Goal: Task Accomplishment & Management: Use online tool/utility

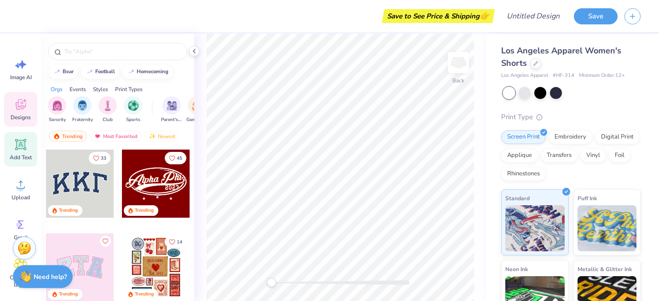
click at [23, 149] on icon at bounding box center [20, 144] width 11 height 11
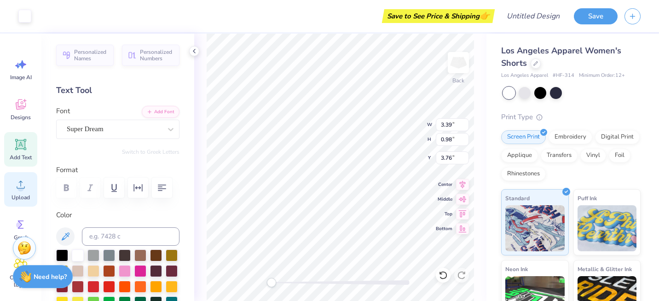
click at [23, 190] on icon at bounding box center [21, 185] width 14 height 14
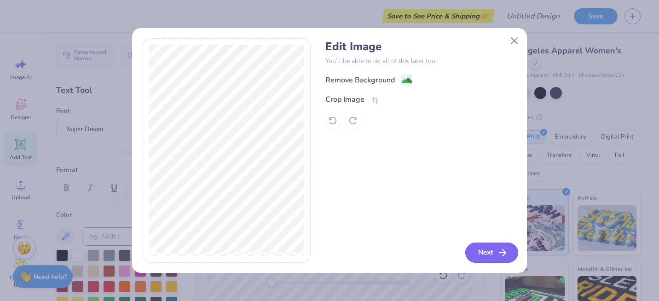
click at [484, 252] on button "Next" at bounding box center [491, 252] width 53 height 20
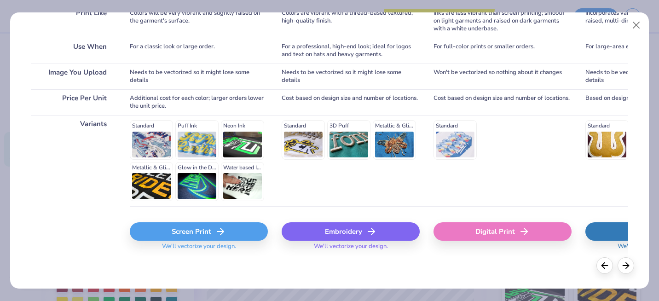
scroll to position [157, 0]
click at [198, 231] on div "Screen Print" at bounding box center [199, 232] width 138 height 18
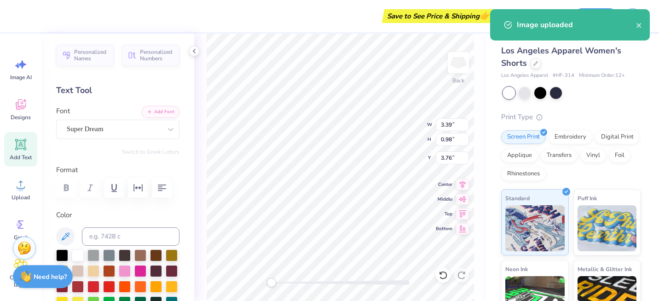
type input "7.33"
type input "4.12"
type input "2.19"
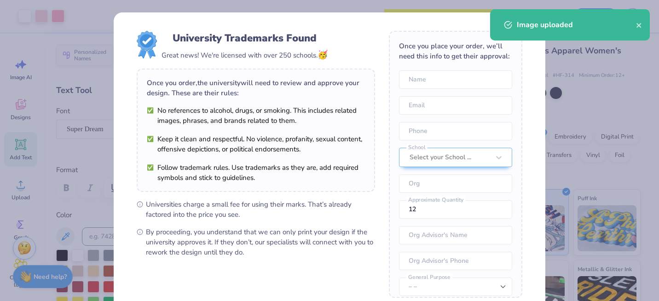
click at [300, 184] on div "University Trademarks Found Great news! We're licensed with over 250 schools. 🥳…" at bounding box center [256, 144] width 238 height 226
click at [640, 24] on icon "close" at bounding box center [638, 25] width 5 height 5
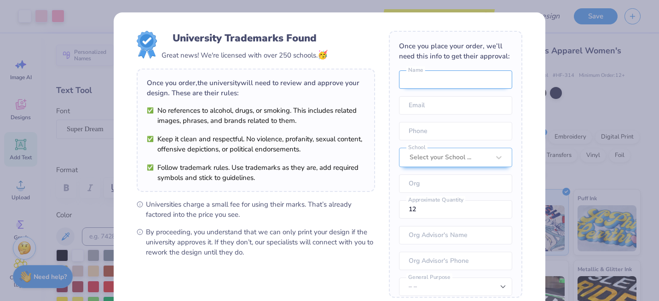
click at [456, 82] on input "text" at bounding box center [455, 79] width 113 height 18
type input "[PERSON_NAME]"
type input "[EMAIL_ADDRESS][DOMAIN_NAME]"
type input "[PHONE_NUMBER]"
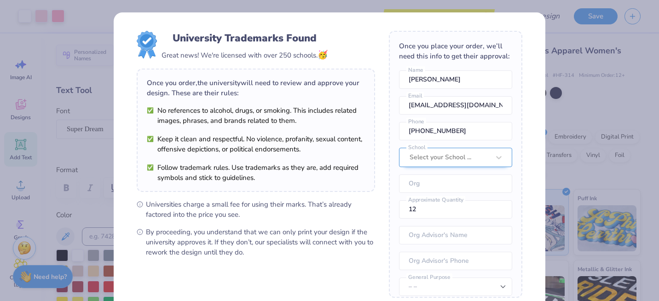
click at [434, 153] on div at bounding box center [450, 157] width 80 height 12
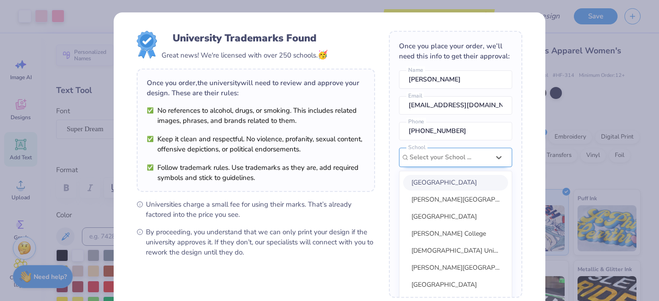
scroll to position [13, 0]
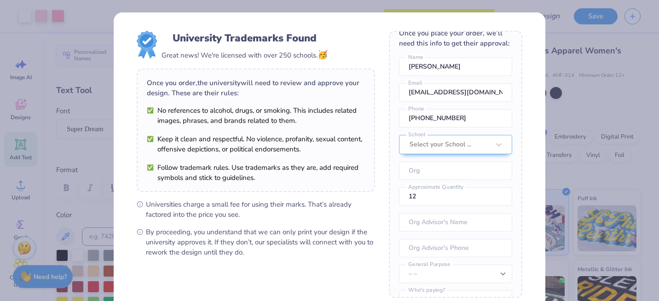
click at [520, 111] on div "Once you place your order, we’ll need this info to get their approval: [PERSON_…" at bounding box center [455, 164] width 133 height 267
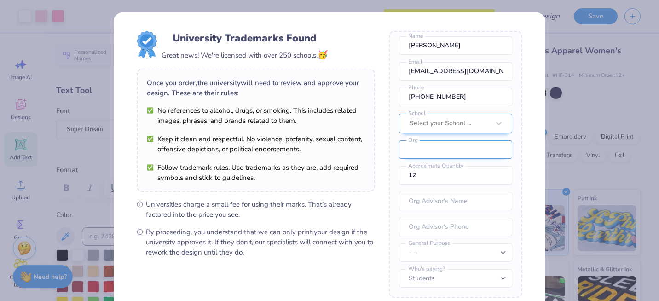
click at [431, 151] on input "text" at bounding box center [455, 149] width 113 height 18
click at [503, 142] on input "text" at bounding box center [455, 149] width 113 height 18
click at [511, 144] on input "text" at bounding box center [455, 149] width 113 height 18
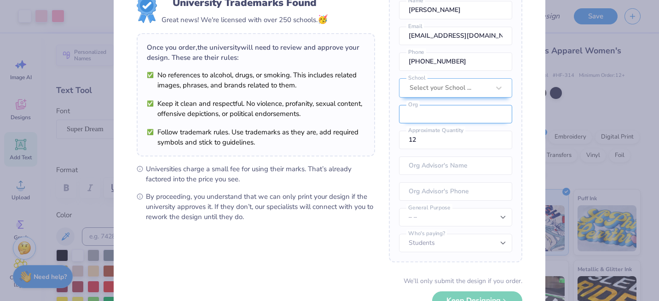
scroll to position [43, 0]
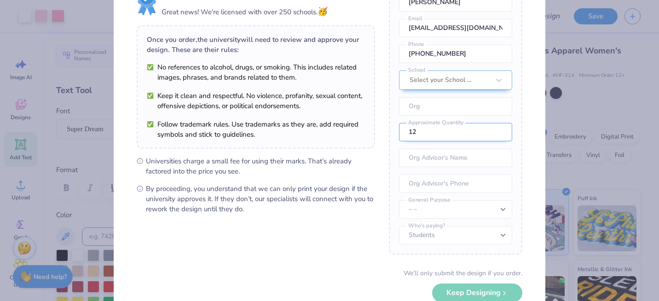
click at [427, 132] on input "12" at bounding box center [455, 132] width 113 height 18
type input "14"
click at [522, 162] on div "Once you place your order, we’ll need this info to get their approval: [PERSON_…" at bounding box center [455, 121] width 133 height 267
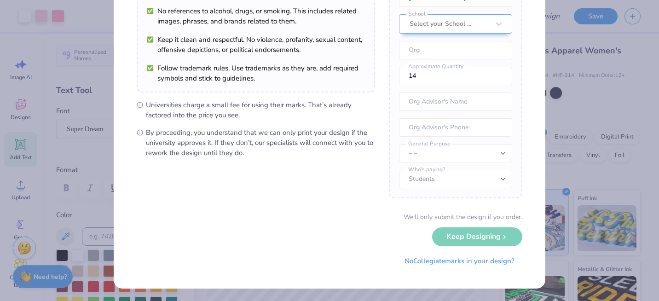
scroll to position [99, 0]
click at [438, 131] on input "tel" at bounding box center [455, 128] width 113 height 18
click at [437, 100] on input "text" at bounding box center [455, 102] width 113 height 18
click at [450, 128] on input "tel" at bounding box center [455, 128] width 113 height 18
type input "[PHONE_NUMBER]"
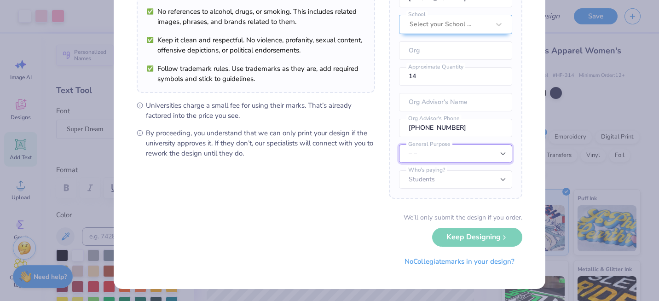
click at [468, 156] on select "– – Member apparel for registered Student Organization / Department / School Fu…" at bounding box center [455, 153] width 113 height 18
click at [431, 176] on select "Students University" at bounding box center [455, 179] width 113 height 18
click at [399, 170] on select "Students University" at bounding box center [455, 179] width 113 height 18
click at [442, 146] on select "– – Member apparel for registered Student Organization / Department / School Fu…" at bounding box center [455, 153] width 113 height 18
select select "Member apparel for registered Student Organization / Department / School"
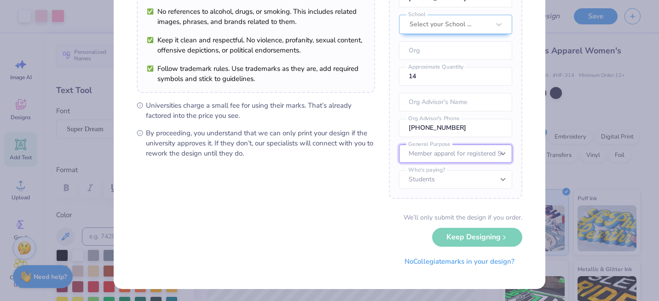
click at [399, 144] on select "– – Member apparel for registered Student Organization / Department / School Fu…" at bounding box center [455, 153] width 113 height 18
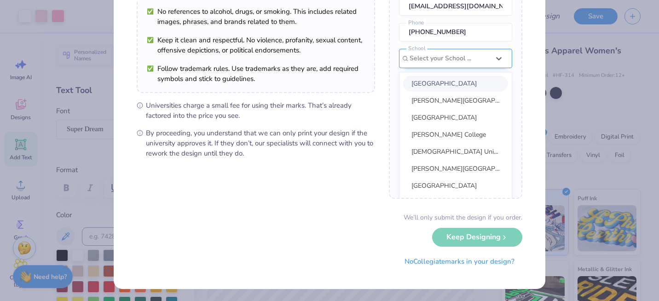
click at [434, 57] on div at bounding box center [450, 58] width 80 height 12
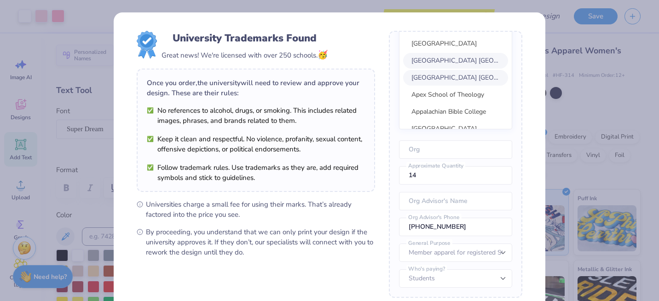
scroll to position [846, 0]
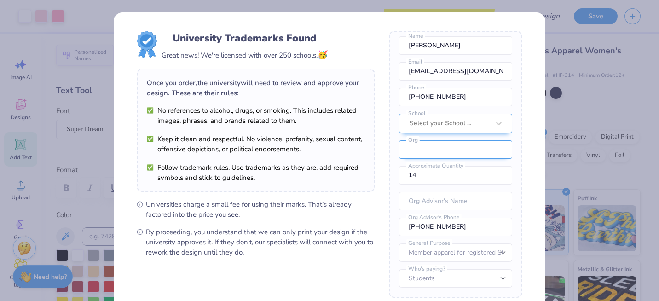
click at [417, 149] on input "text" at bounding box center [455, 149] width 113 height 18
click at [388, 112] on form "University Trademarks Found Great news! We're licensed with over 250 schools. 🥳…" at bounding box center [330, 200] width 386 height 339
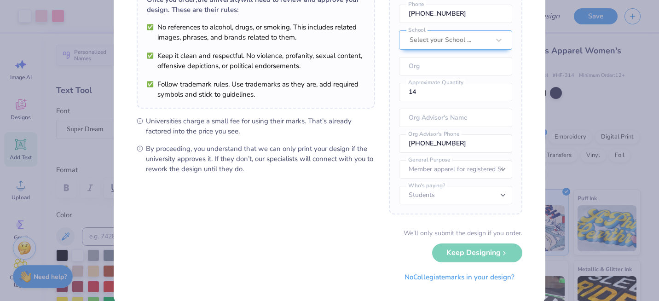
scroll to position [99, 0]
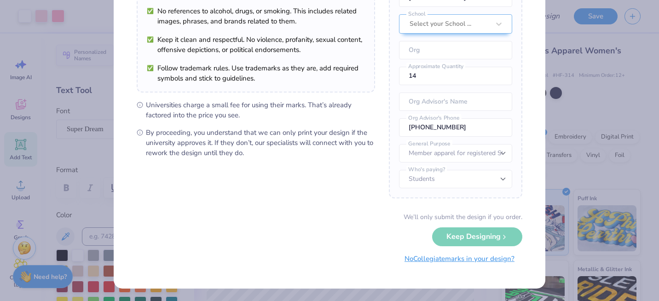
click at [452, 261] on button "No Collegiate marks in your design?" at bounding box center [460, 258] width 126 height 19
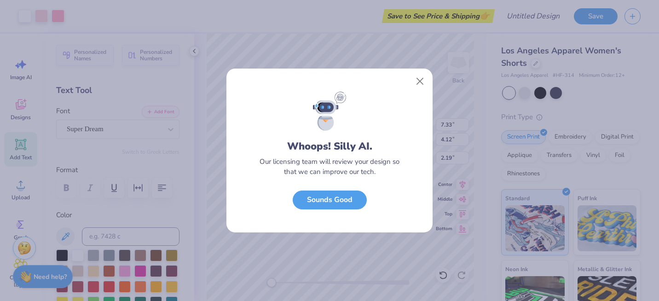
scroll to position [0, 0]
click at [344, 202] on button "Sounds Good" at bounding box center [330, 197] width 74 height 19
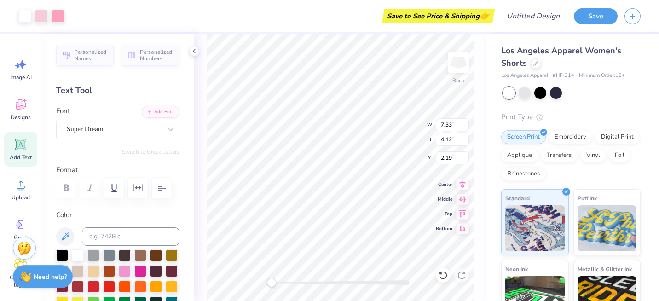
click at [410, 118] on div "Back W 7.33 7.33 " H 4.12 4.12 " Y 2.19 2.19 " Center Middle Top Bottom" at bounding box center [340, 167] width 292 height 267
type input "3.39"
type input "0.98"
type input "3.76"
type textarea "X"
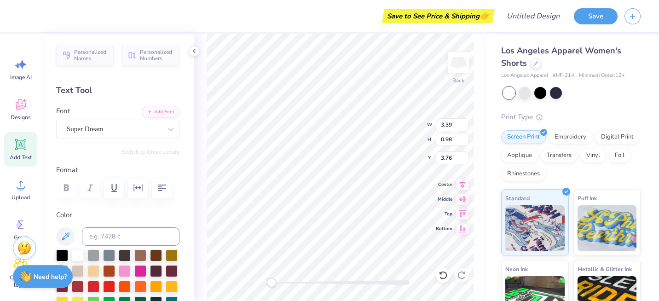
scroll to position [0, 1]
type textarea "Volleyball"
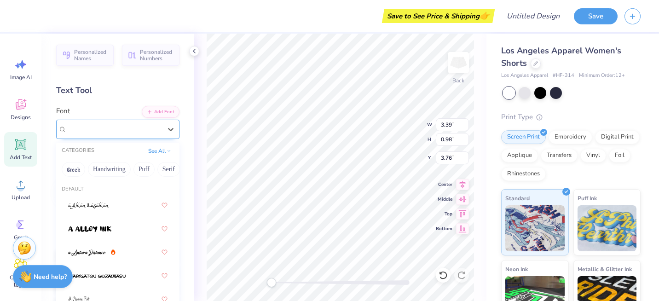
click at [111, 130] on div "Super Dream" at bounding box center [114, 129] width 97 height 14
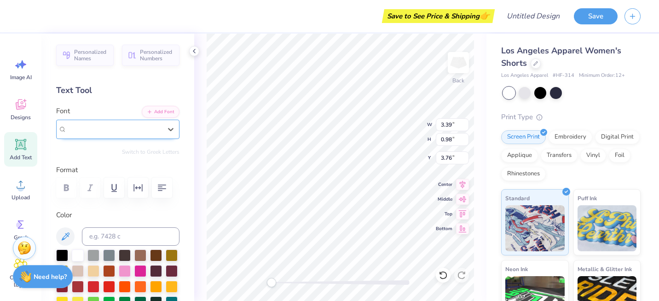
click at [104, 126] on span "Super Dream" at bounding box center [85, 129] width 37 height 11
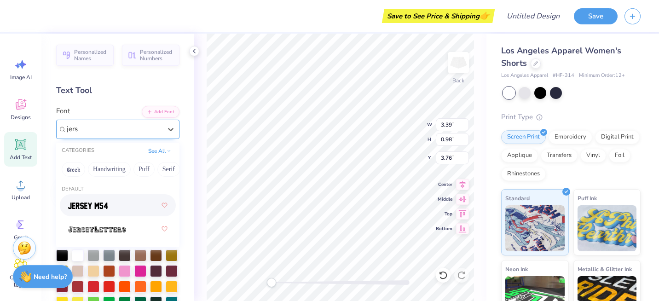
click at [110, 208] on div at bounding box center [117, 205] width 99 height 17
type input "jers"
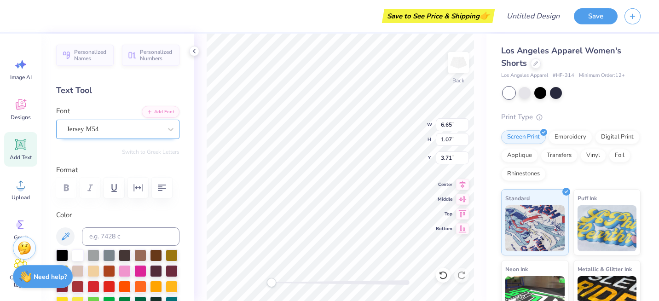
type input "7.33"
type input "4.12"
type input "2.19"
type input "1.17"
type input "1.38"
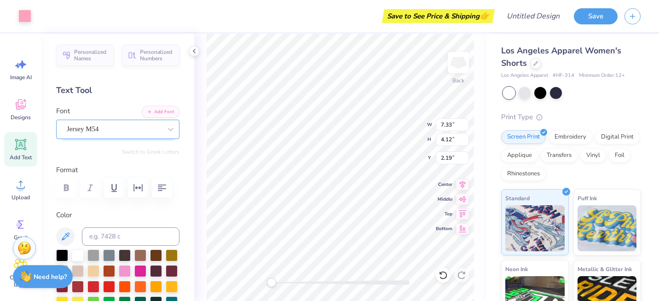
type input "3.30"
type input "1.67"
type input "1.99"
type input "3.26"
type input "1.12"
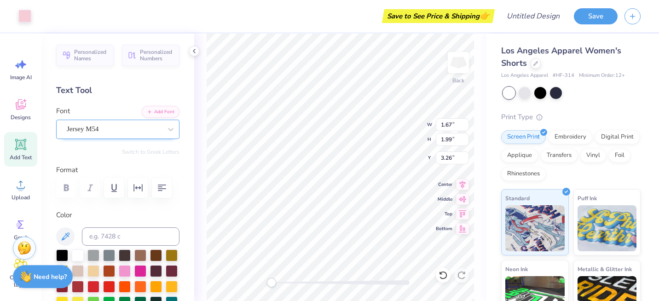
type input "0.49"
type input "4.72"
type input "0.55"
type input "3.87"
type input "7.33"
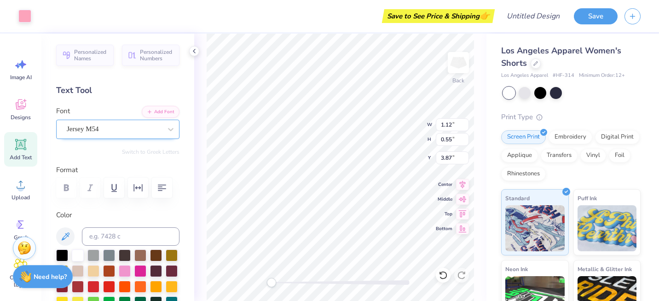
type input "4.12"
type input "2.19"
type input "1.17"
type input "1.38"
type input "2.87"
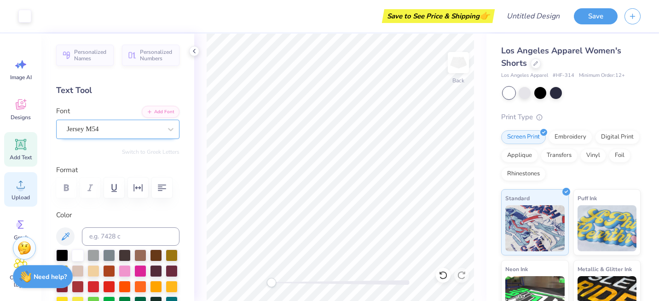
click at [23, 192] on div "Upload" at bounding box center [20, 189] width 33 height 35
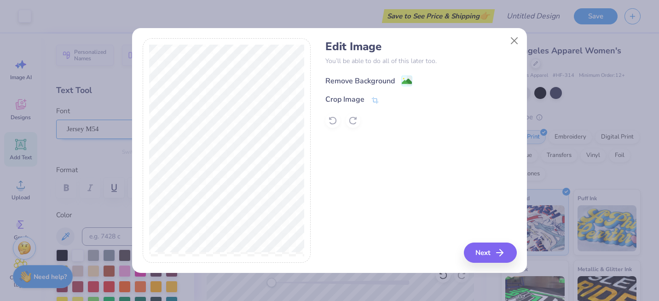
click at [370, 78] on div "Remove Background" at bounding box center [359, 80] width 69 height 11
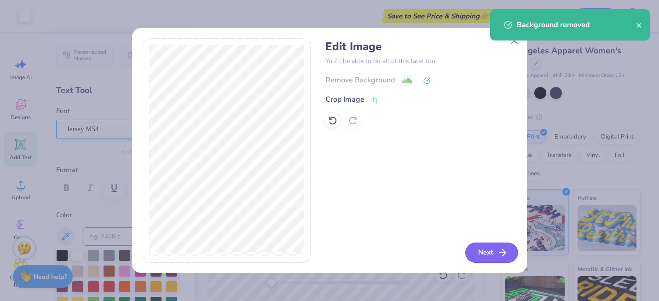
click at [485, 252] on button "Next" at bounding box center [491, 252] width 53 height 20
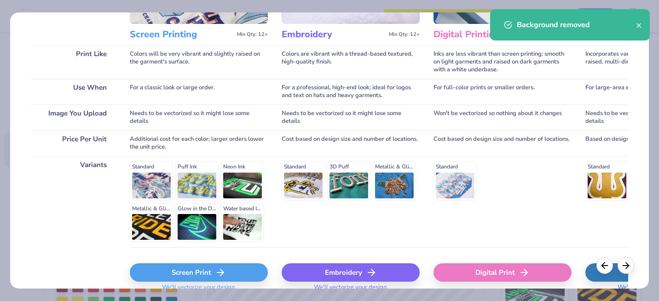
scroll to position [158, 0]
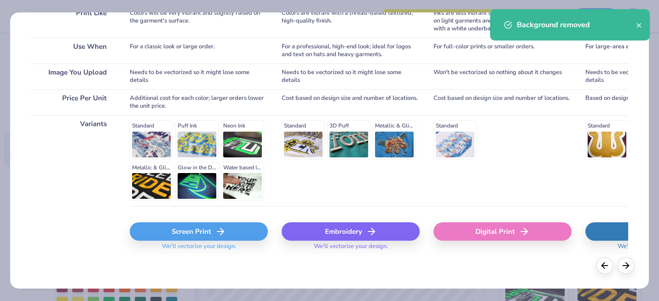
click at [208, 231] on div "Screen Print" at bounding box center [199, 231] width 138 height 18
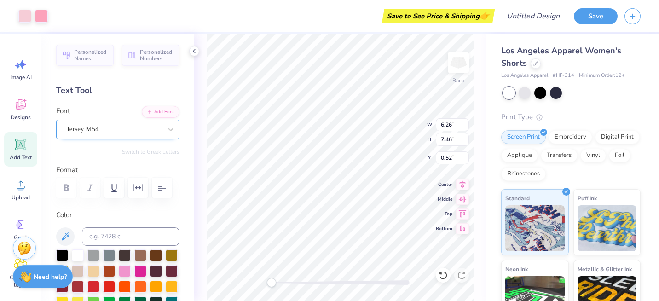
type input "3.40"
type input "4.06"
type input "0.50"
type input "5.99"
type input "3.79"
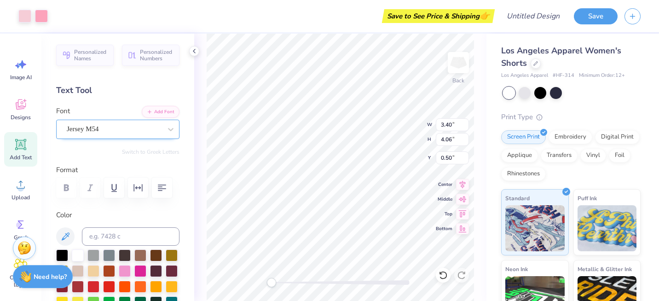
type input "4.21"
click at [124, 269] on div at bounding box center [125, 270] width 12 height 12
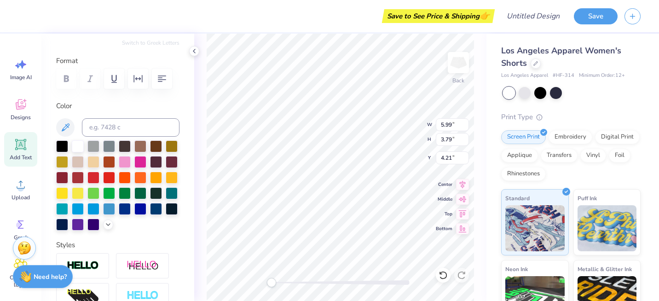
scroll to position [110, 0]
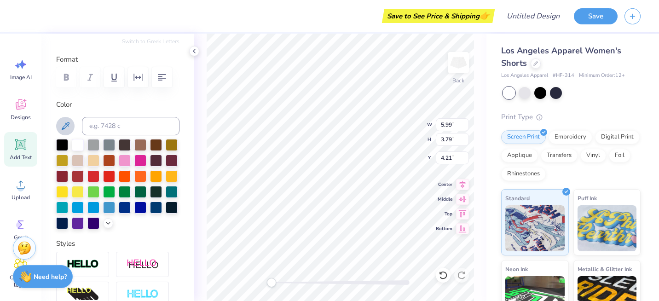
click at [67, 126] on icon at bounding box center [65, 126] width 11 height 11
type input "3.40"
type input "4.06"
type input "1.58"
type input "3.58"
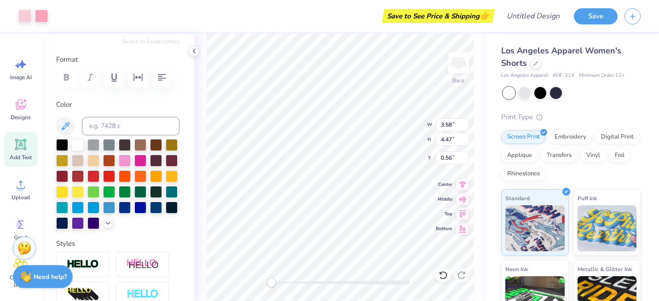
type input "4.47"
type input "0.56"
type input "2.70"
type input "3.37"
type input "1.38"
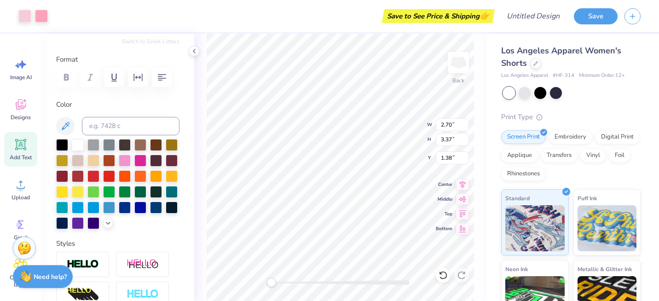
type input "6.14"
type input "3.12"
type input "4.43"
type input "4.23"
type input "2.15"
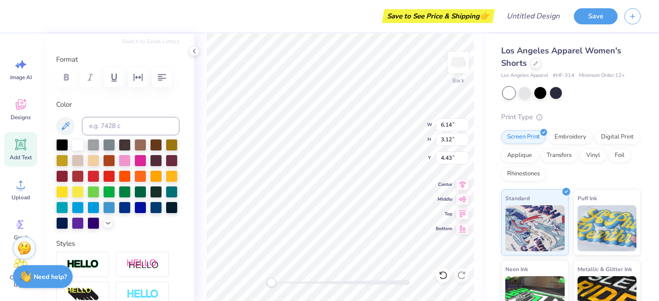
type input "4.75"
type input "2.24"
type input "2.79"
type input "2.10"
type input "4.23"
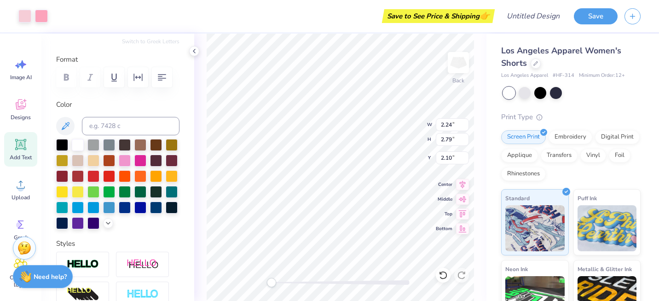
type input "2.15"
type input "4.75"
type input "3.88"
type input "1.97"
type input "4.55"
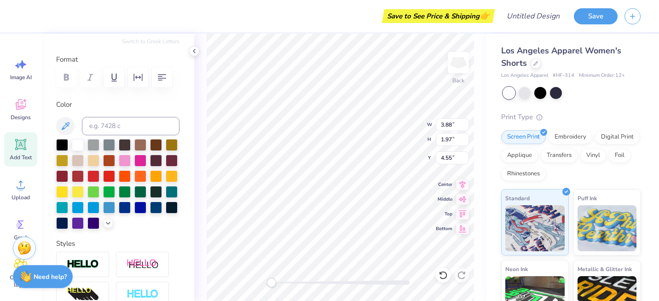
type input "2.24"
type input "2.79"
type input "2.10"
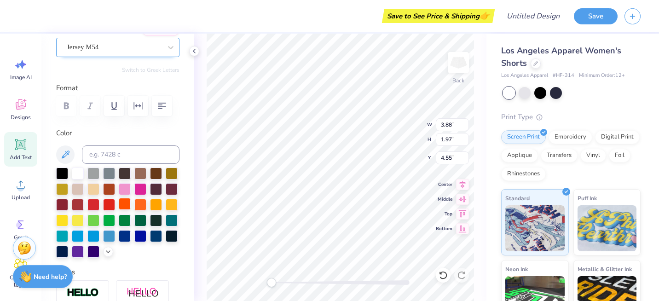
scroll to position [81, 0]
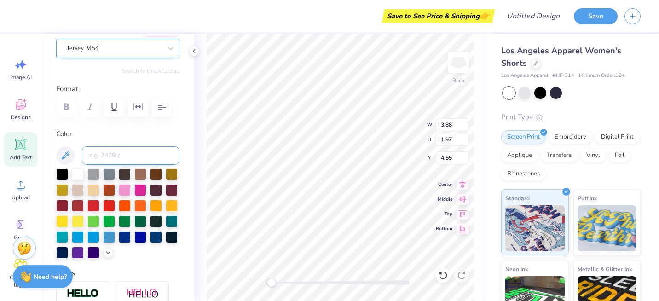
click at [117, 151] on input at bounding box center [131, 155] width 98 height 18
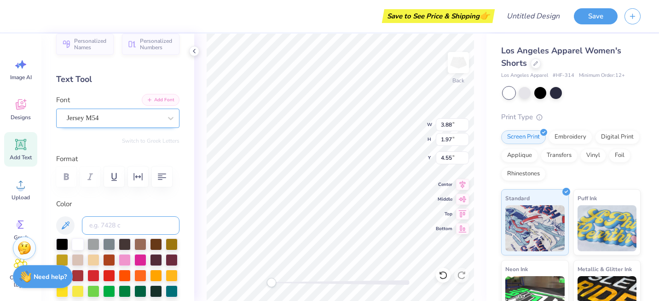
scroll to position [0, 0]
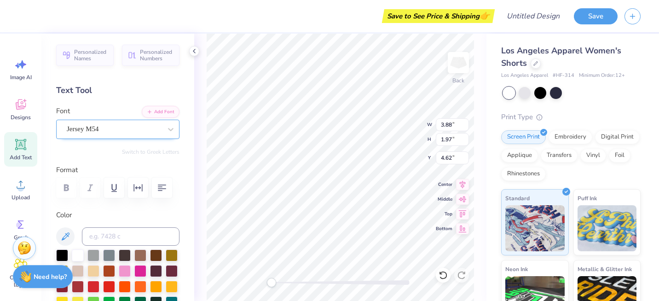
type input "2.24"
type input "2.79"
type input "2.11"
type input "2.36"
type input "2.95"
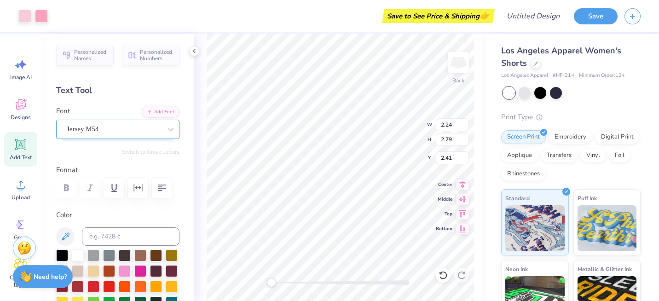
type input "2.25"
type input "3.48"
type input "1.77"
type input "4.96"
type input "3.22"
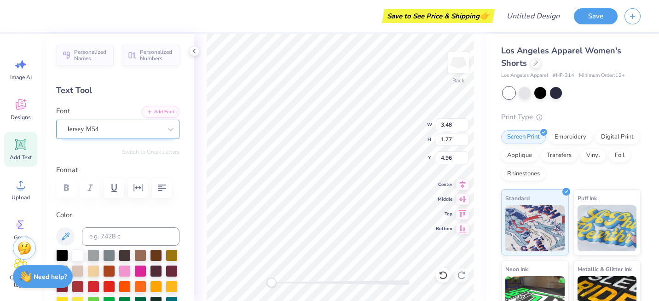
type input "1.64"
type input "5.01"
type input "2.48"
type input "3.10"
type input "2.12"
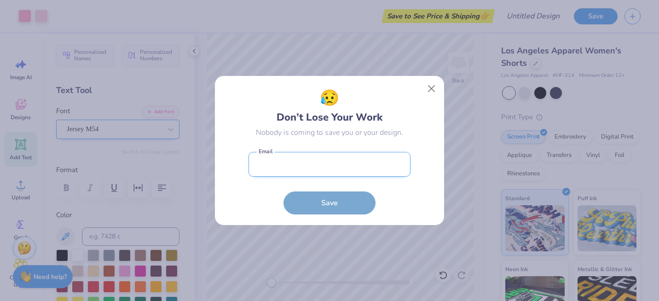
click at [312, 165] on input "email" at bounding box center [329, 164] width 162 height 25
type input "[EMAIL_ADDRESS][DOMAIN_NAME]"
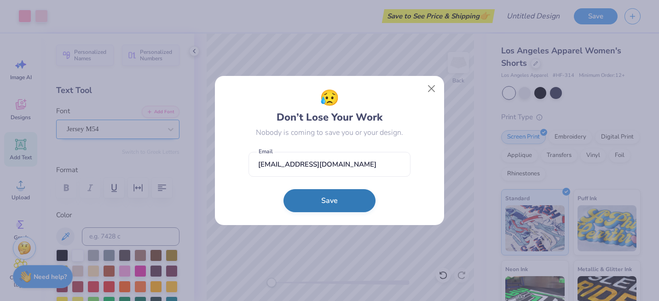
click at [337, 207] on button "Save" at bounding box center [329, 200] width 92 height 23
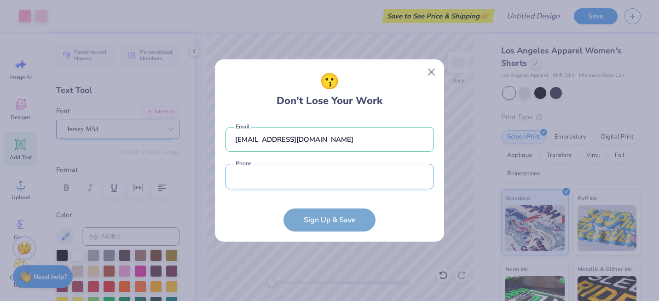
click at [282, 179] on input "tel" at bounding box center [329, 176] width 208 height 25
type input "[PHONE_NUMBER]"
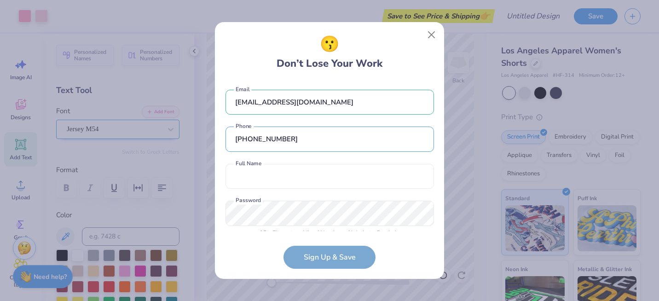
scroll to position [11, 0]
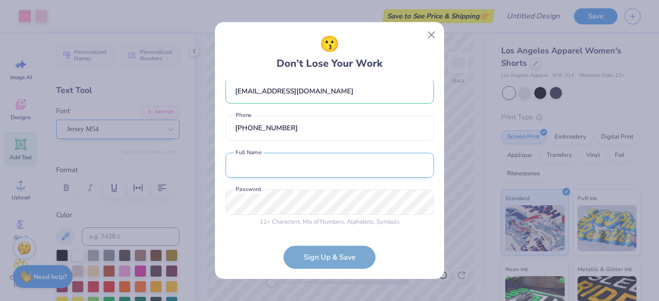
click at [274, 164] on input "text" at bounding box center [329, 165] width 208 height 25
type input "[PERSON_NAME]"
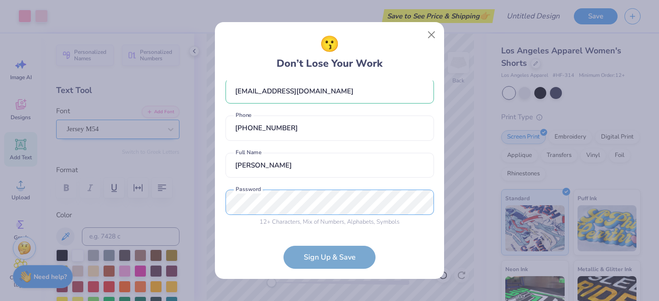
click at [193, 183] on div "😗 Don’t Lose Your Work [EMAIL_ADDRESS][DOMAIN_NAME] Email [PHONE_NUMBER] Phone …" at bounding box center [329, 150] width 659 height 301
click at [204, 201] on div "😗 Don’t Lose Your Work [EMAIL_ADDRESS][DOMAIN_NAME] Email [PHONE_NUMBER] Phone …" at bounding box center [329, 150] width 659 height 301
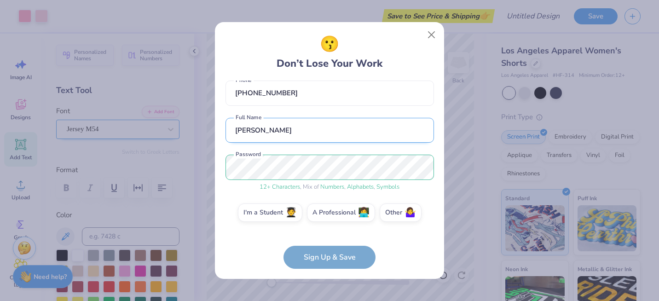
click at [404, 137] on input "[PERSON_NAME]" at bounding box center [329, 130] width 208 height 25
click at [441, 146] on div "😗 Don’t Lose Your Work [EMAIL_ADDRESS][DOMAIN_NAME] Email [PHONE_NUMBER] Phone …" at bounding box center [329, 150] width 229 height 257
click at [266, 209] on label "I'm a Student 🧑‍🎓" at bounding box center [270, 211] width 64 height 18
click at [327, 258] on input "I'm a Student 🧑‍🎓" at bounding box center [330, 261] width 6 height 6
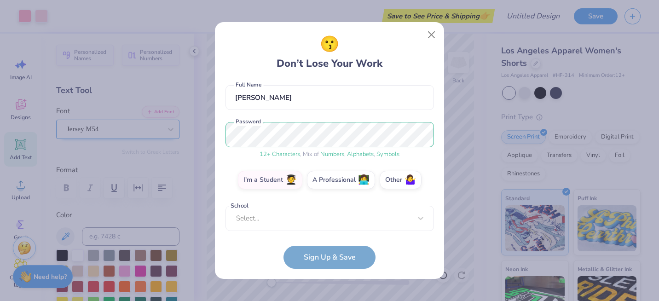
click at [289, 226] on div "[EMAIL_ADDRESS][DOMAIN_NAME] Email [PHONE_NUMBER] Phone [PERSON_NAME] Full Name…" at bounding box center [329, 156] width 208 height 150
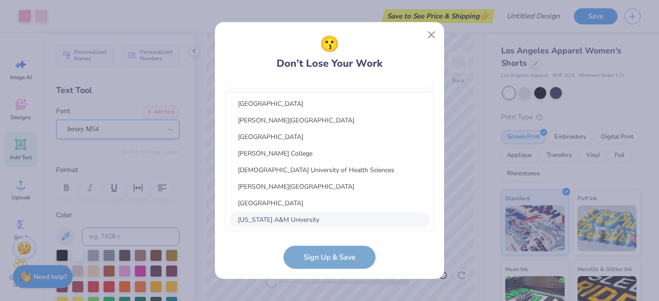
click at [260, 244] on form "[EMAIL_ADDRESS][DOMAIN_NAME] Email [PHONE_NUMBER] Phone [PERSON_NAME] Full Name…" at bounding box center [329, 175] width 208 height 188
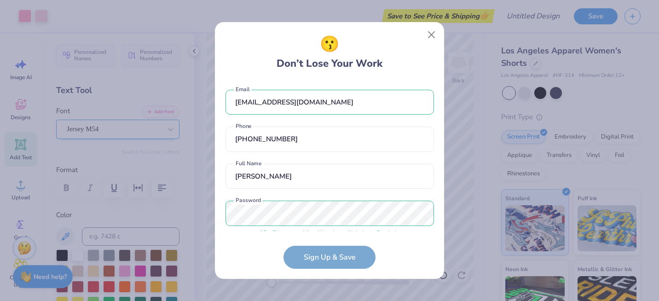
scroll to position [83, 0]
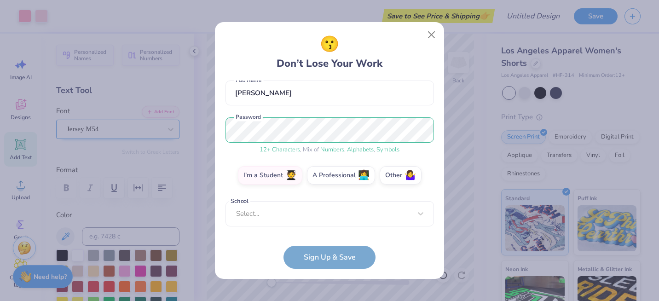
click at [327, 254] on form "[EMAIL_ADDRESS][DOMAIN_NAME] Email [PHONE_NUMBER] Phone [PERSON_NAME] Full Name…" at bounding box center [329, 175] width 208 height 188
click at [429, 35] on button "Close" at bounding box center [431, 34] width 17 height 17
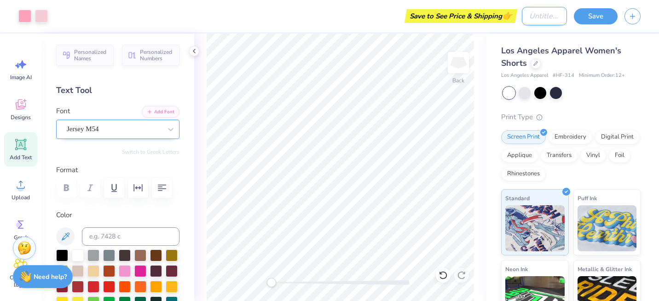
click at [522, 20] on input "Design Title" at bounding box center [544, 16] width 45 height 18
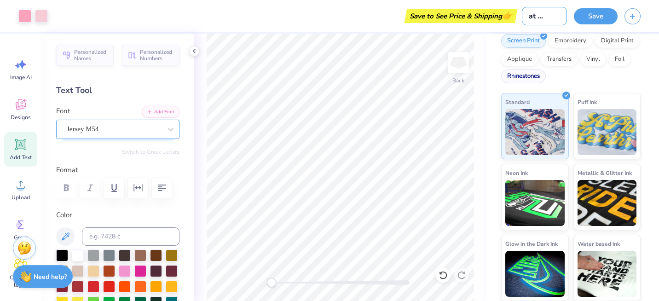
scroll to position [0, 0]
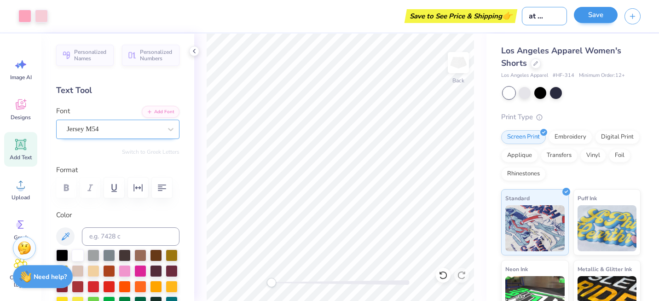
type input "Sweat Shorts"
click at [584, 13] on button "Save" at bounding box center [596, 15] width 44 height 16
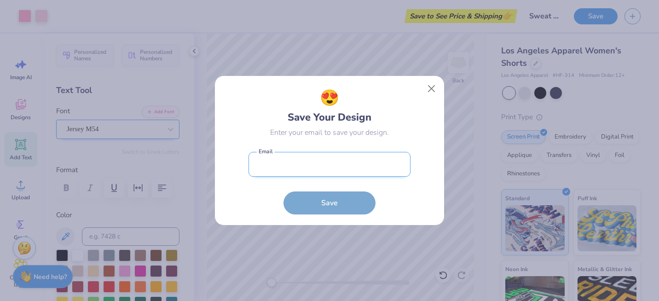
click at [293, 166] on input "email" at bounding box center [329, 164] width 162 height 25
type input "[EMAIL_ADDRESS][DOMAIN_NAME]"
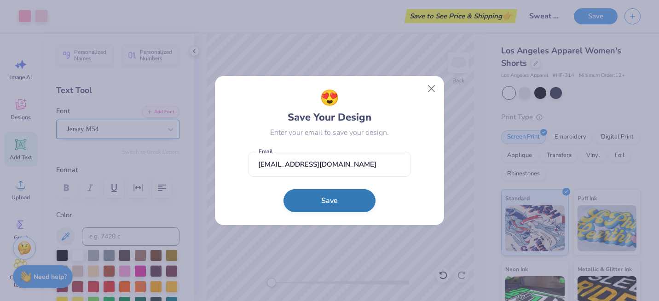
click at [298, 198] on button "Save" at bounding box center [329, 200] width 92 height 23
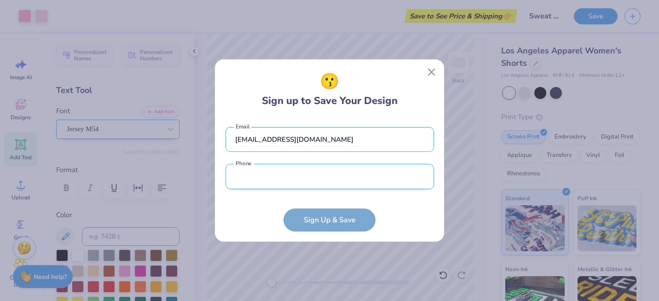
click at [308, 171] on input "tel" at bounding box center [329, 176] width 208 height 25
type input "[PHONE_NUMBER]"
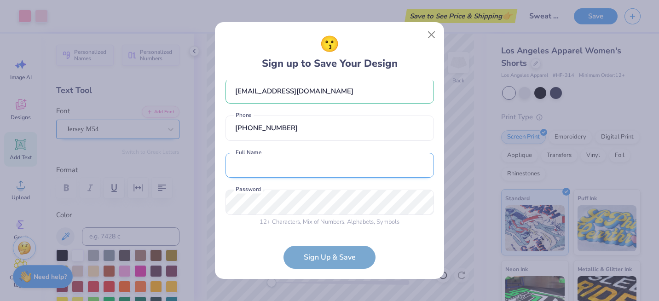
click at [257, 157] on input "text" at bounding box center [329, 165] width 208 height 25
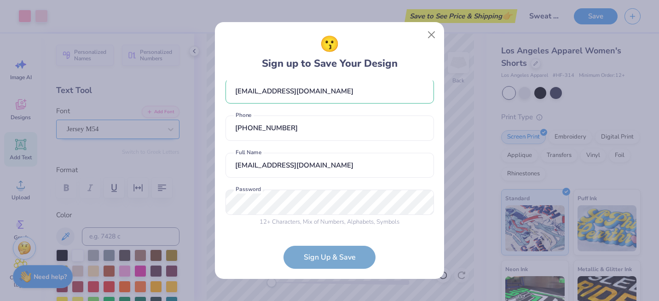
scroll to position [26, 0]
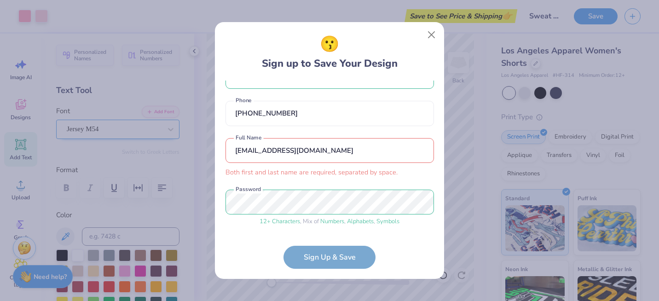
drag, startPoint x: 320, startPoint y: 149, endPoint x: 267, endPoint y: 152, distance: 53.0
click at [267, 152] on input "[EMAIL_ADDRESS][DOMAIN_NAME]" at bounding box center [329, 150] width 208 height 25
click at [249, 153] on input "layliwhite" at bounding box center [329, 150] width 208 height 25
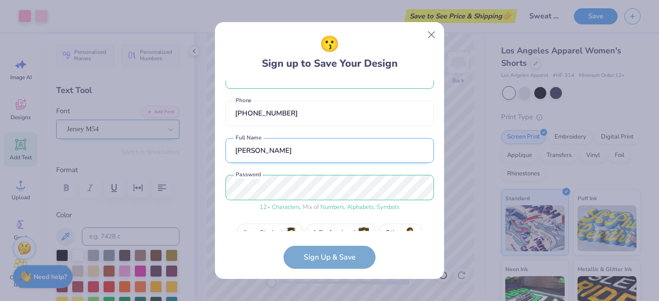
click at [323, 157] on input "[PERSON_NAME]" at bounding box center [329, 150] width 208 height 25
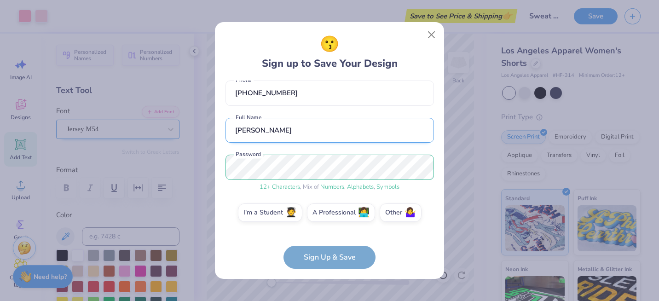
scroll to position [46, 0]
type input "[PERSON_NAME]"
click at [390, 217] on label "Other 🤷‍♀️" at bounding box center [401, 211] width 42 height 18
click at [333, 258] on input "Other 🤷‍♀️" at bounding box center [330, 261] width 6 height 6
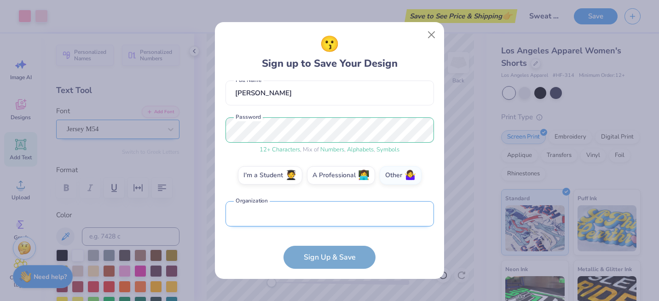
click at [326, 211] on input "text" at bounding box center [329, 213] width 208 height 25
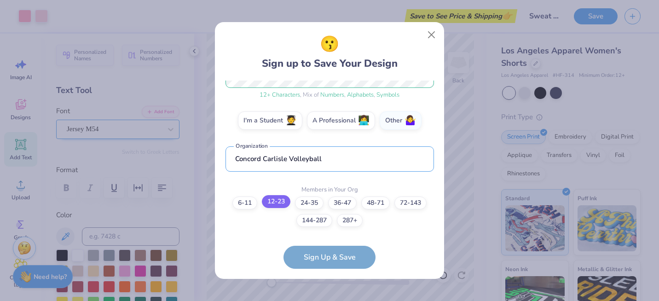
type input "Concord Carlisle Volleyball"
click at [278, 201] on label "12-23" at bounding box center [276, 201] width 29 height 13
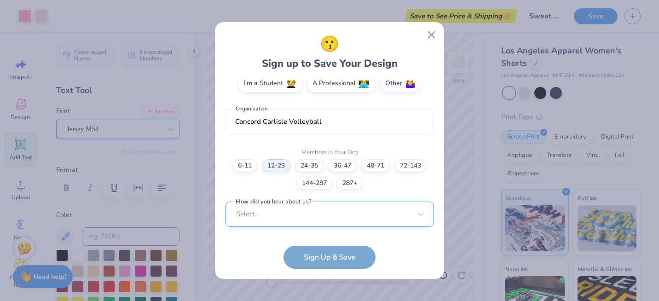
click at [299, 220] on div "Select..." at bounding box center [329, 214] width 208 height 25
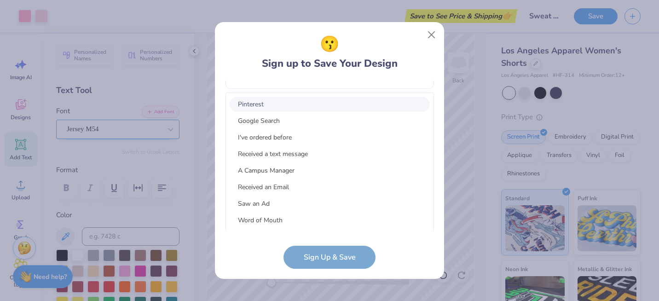
click at [265, 106] on div "Pinterest" at bounding box center [330, 104] width 200 height 15
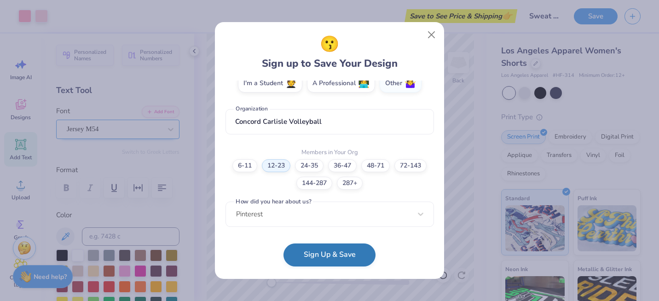
click at [314, 263] on button "Sign Up & Save" at bounding box center [329, 254] width 92 height 23
